Goal: Find specific page/section: Find specific page/section

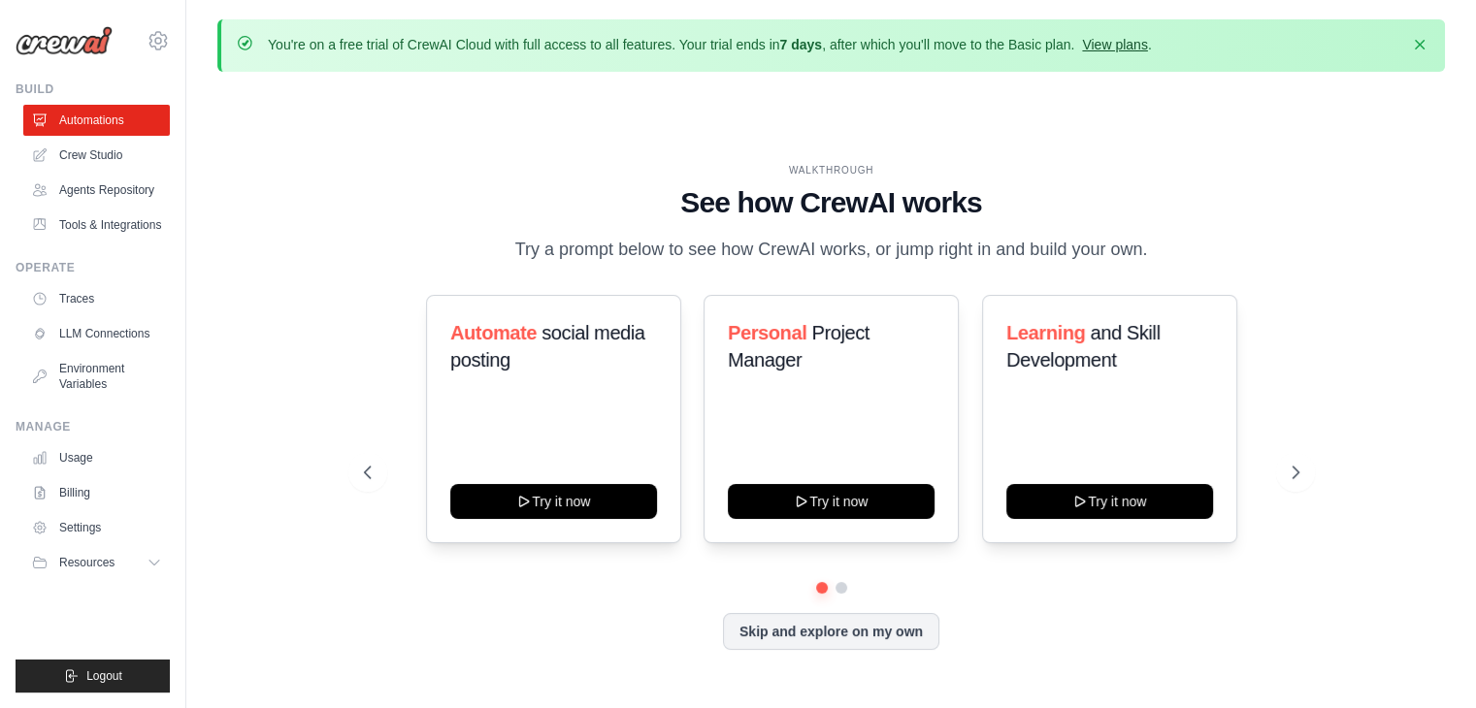
click at [1114, 40] on link "View plans" at bounding box center [1114, 45] width 65 height 16
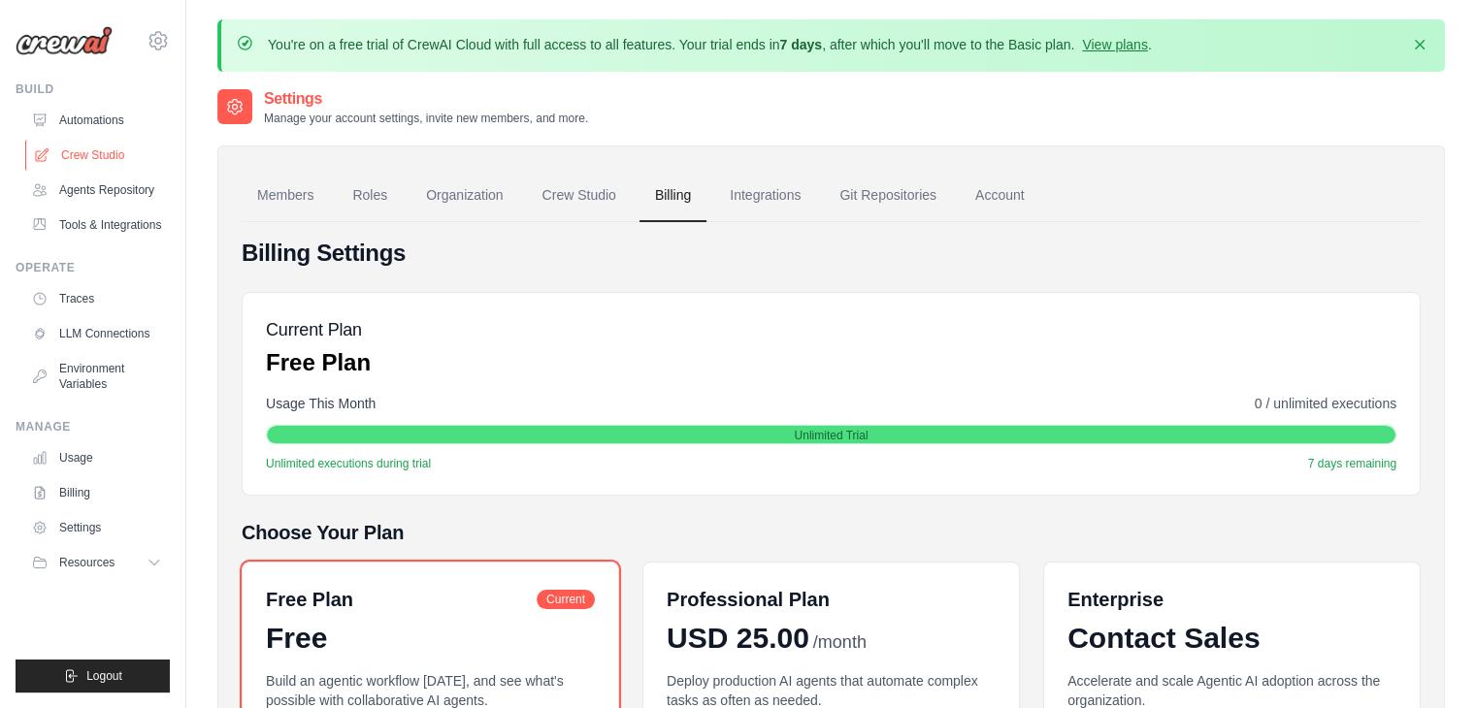
click at [91, 150] on link "Crew Studio" at bounding box center [98, 155] width 146 height 31
